Goal: Check status: Check status

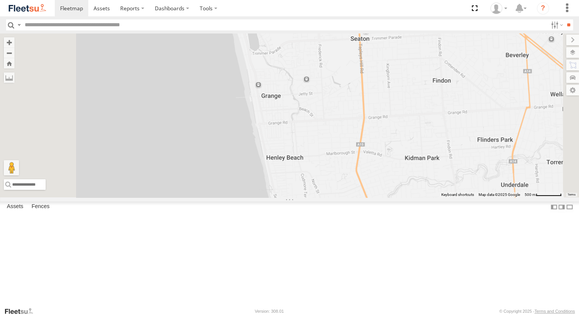
drag, startPoint x: 0, startPoint y: 0, endPoint x: 56, endPoint y: 207, distance: 214.2
click at [0, 0] on div "153" at bounding box center [0, 0] width 0 height 0
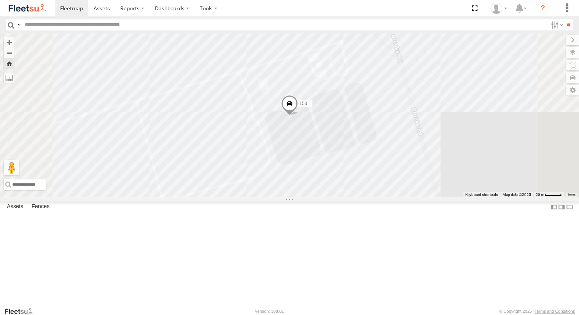
click at [0, 0] on div "Powerscaper" at bounding box center [0, 0] width 0 height 0
click at [298, 116] on span at bounding box center [289, 105] width 17 height 21
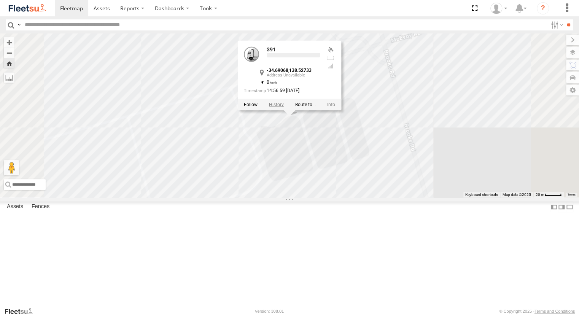
click at [284, 107] on label at bounding box center [276, 104] width 15 height 5
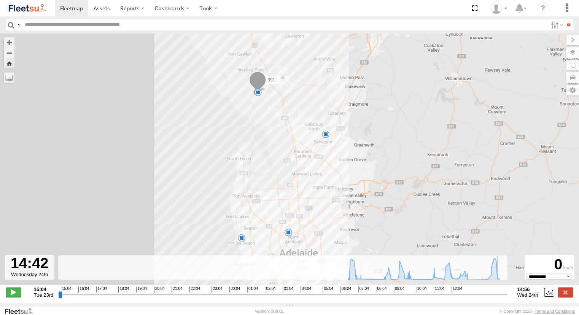
drag, startPoint x: 60, startPoint y: 299, endPoint x: 501, endPoint y: 314, distance: 441.2
click at [501, 298] on input "range" at bounding box center [282, 294] width 449 height 7
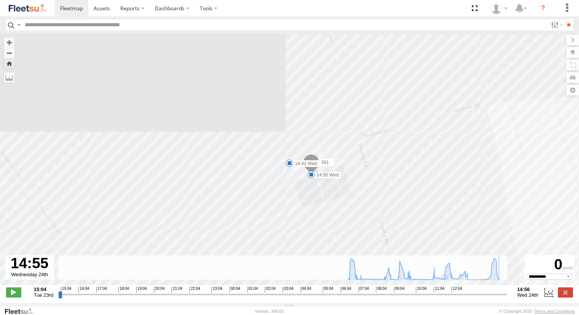
click at [504, 298] on input "range" at bounding box center [282, 294] width 449 height 7
type input "**********"
click at [67, 9] on span at bounding box center [71, 8] width 23 height 7
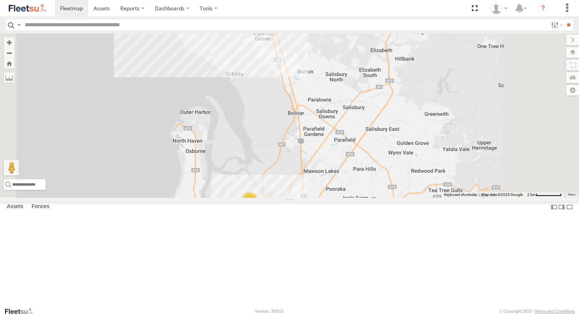
click at [0, 0] on div "153" at bounding box center [0, 0] width 0 height 0
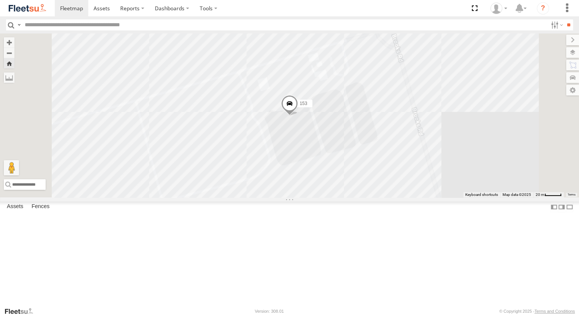
click at [0, 0] on div "Powerscaper" at bounding box center [0, 0] width 0 height 0
